Goal: Information Seeking & Learning: Learn about a topic

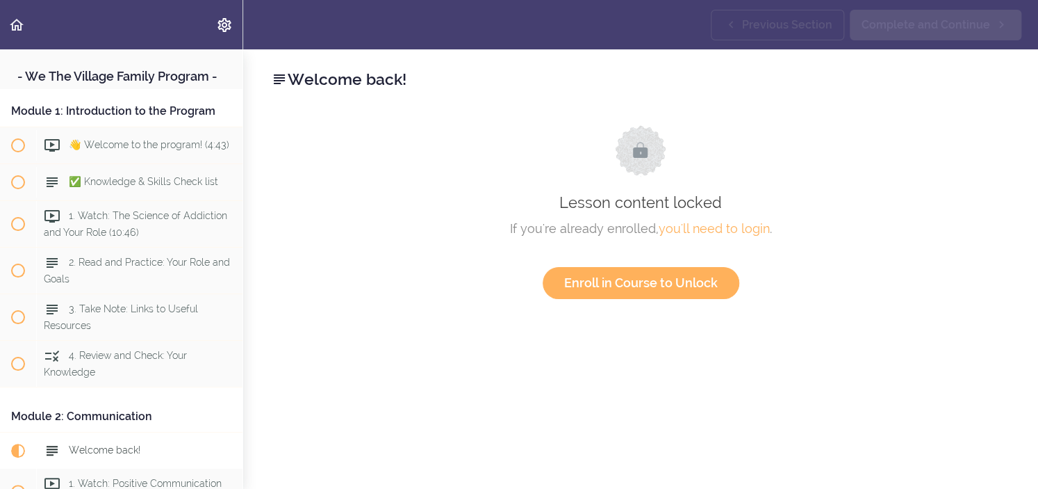
scroll to position [376, 0]
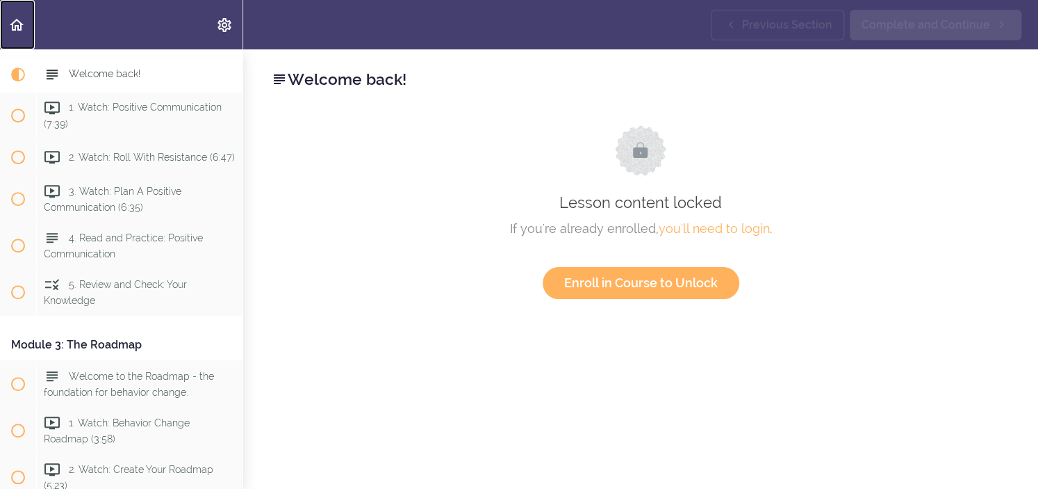
click at [9, 22] on icon "Back to course curriculum" at bounding box center [16, 25] width 17 height 17
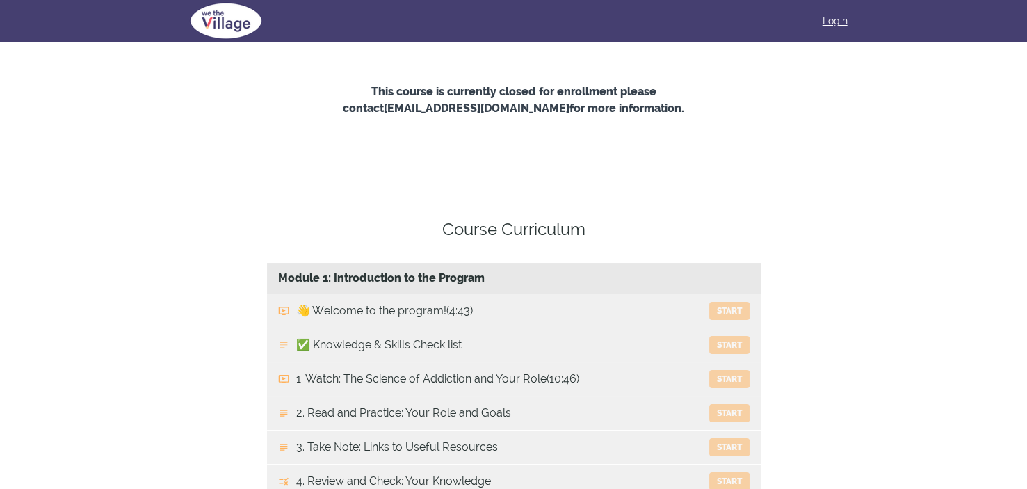
click at [826, 18] on link "Login" at bounding box center [834, 21] width 25 height 14
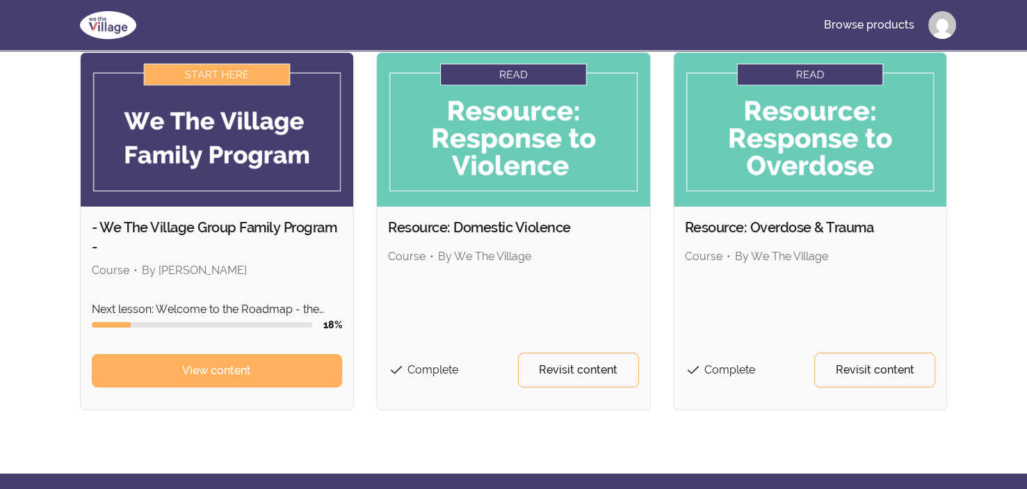
scroll to position [114, 0]
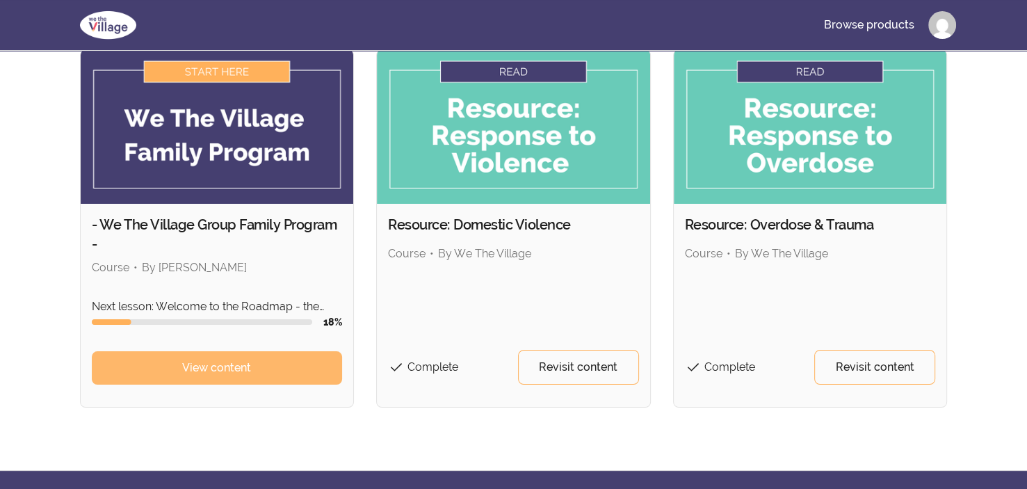
click at [179, 366] on link "View content" at bounding box center [217, 367] width 251 height 33
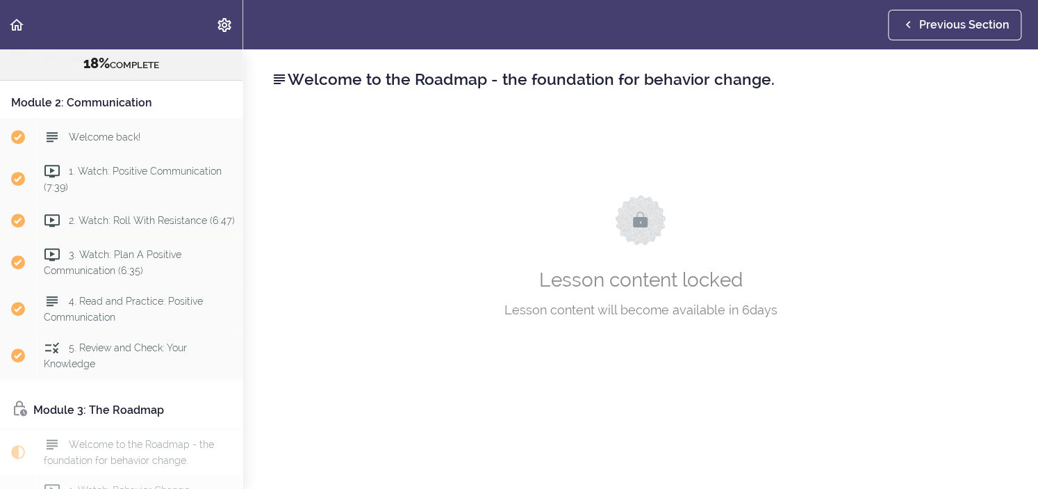
scroll to position [355, 0]
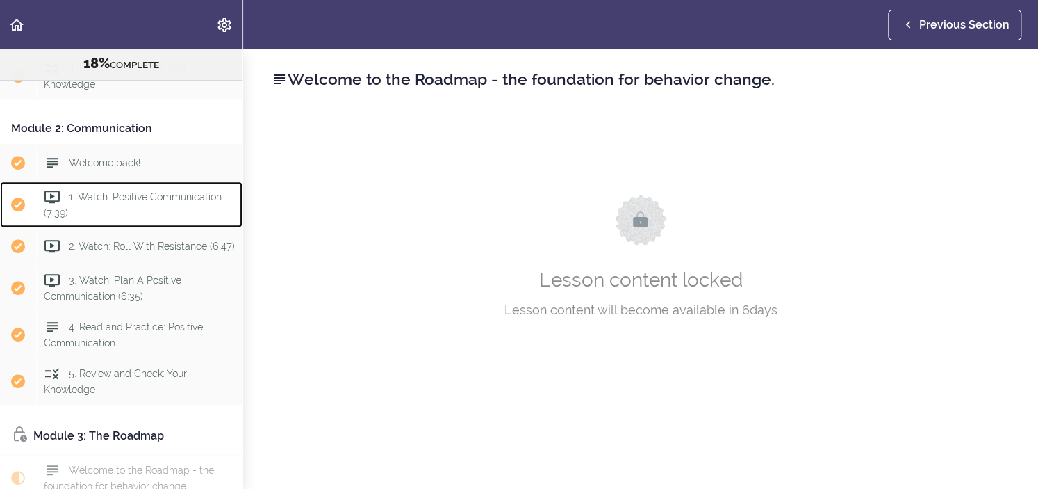
click at [168, 219] on div "1. Watch: Positive Communication (7:39)" at bounding box center [139, 204] width 206 height 46
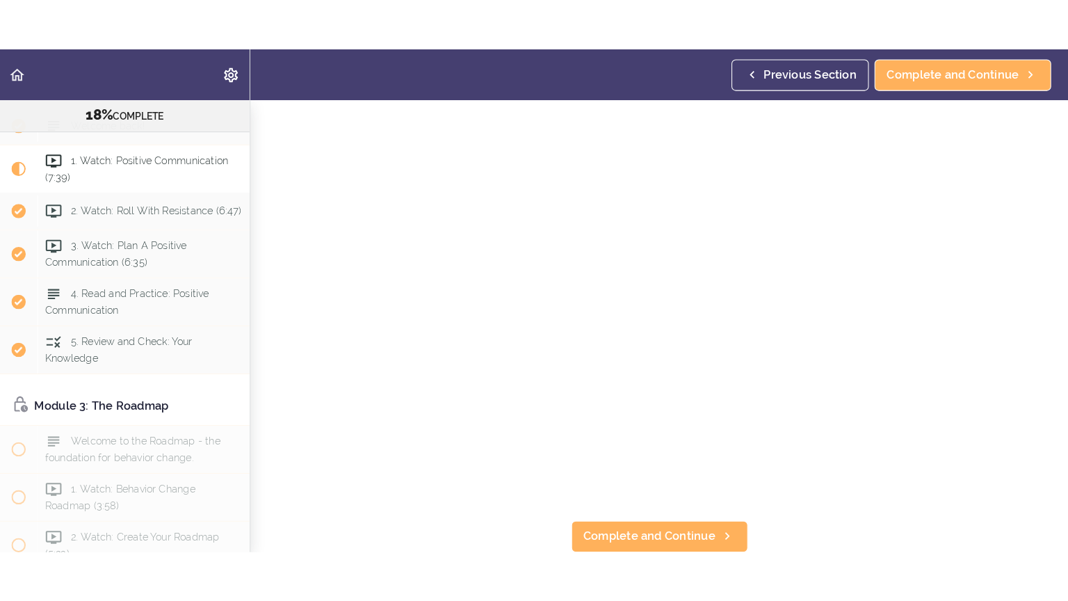
scroll to position [79, 0]
